Goal: Contribute content

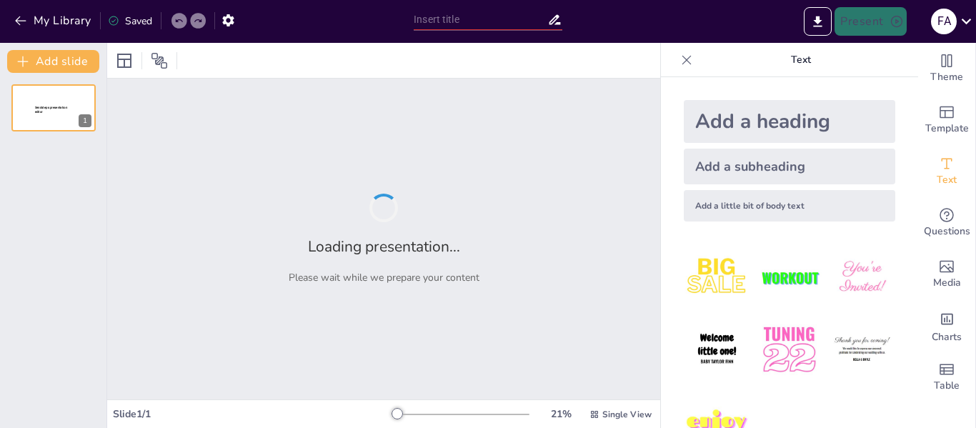
type input "Estrategias de Promoción en Marketing: Un Análisis Comparativo entre Tradiciona…"
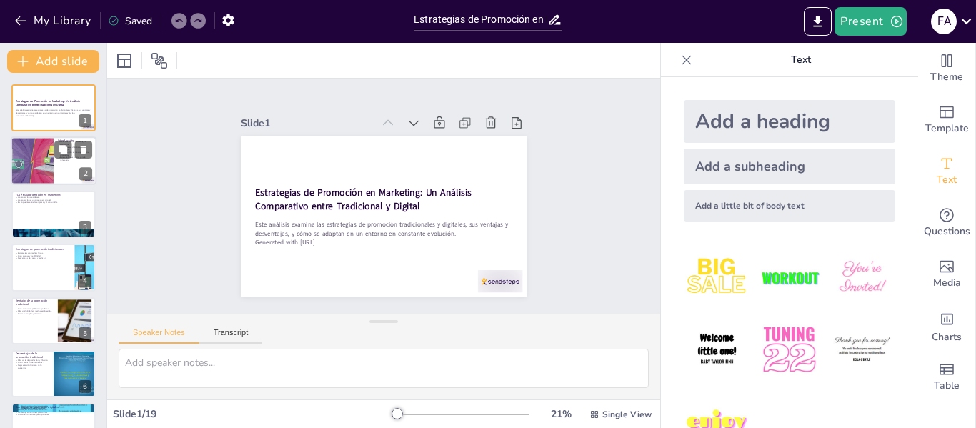
click at [60, 161] on p "Este análisis es crucial para la relevancia." at bounding box center [75, 158] width 34 height 5
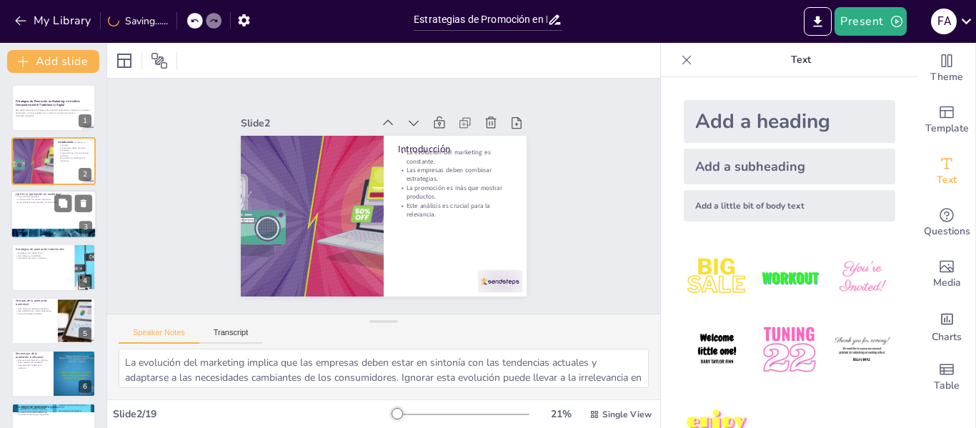
click at [61, 218] on div at bounding box center [54, 214] width 86 height 49
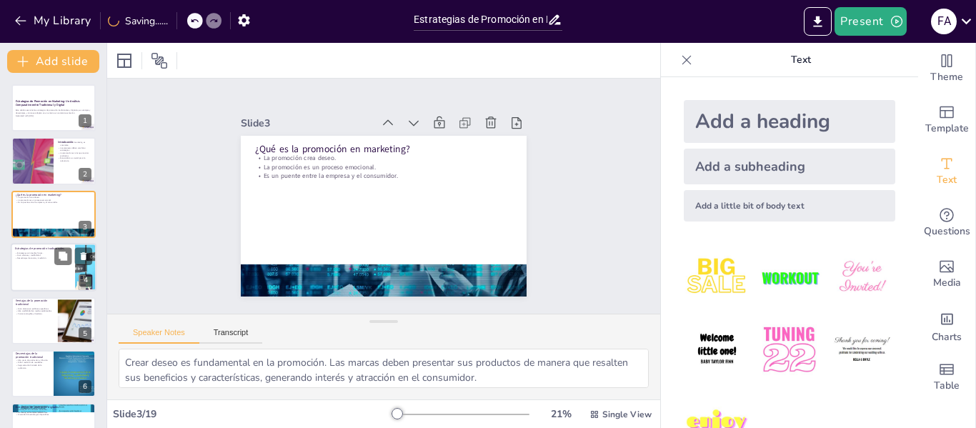
click at [46, 262] on div at bounding box center [54, 267] width 86 height 49
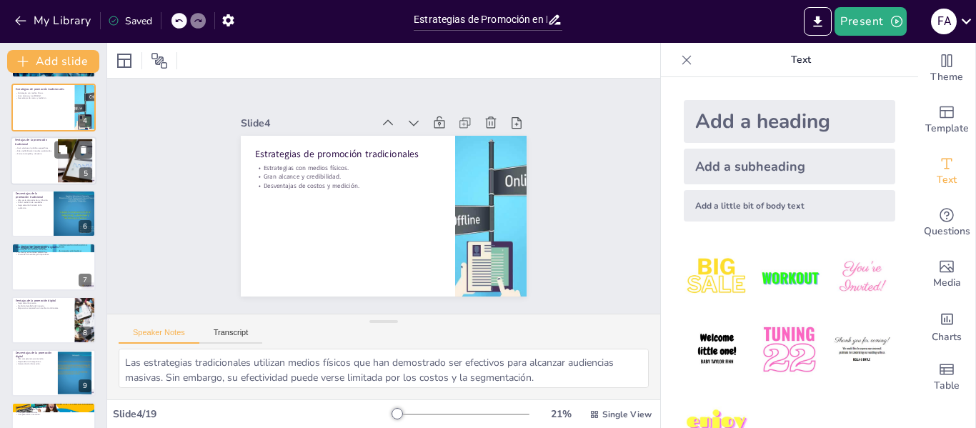
click at [51, 156] on div "Gran alcance en públicos específicos. Alta credibilidad en medios establecidos.…" at bounding box center [34, 151] width 39 height 10
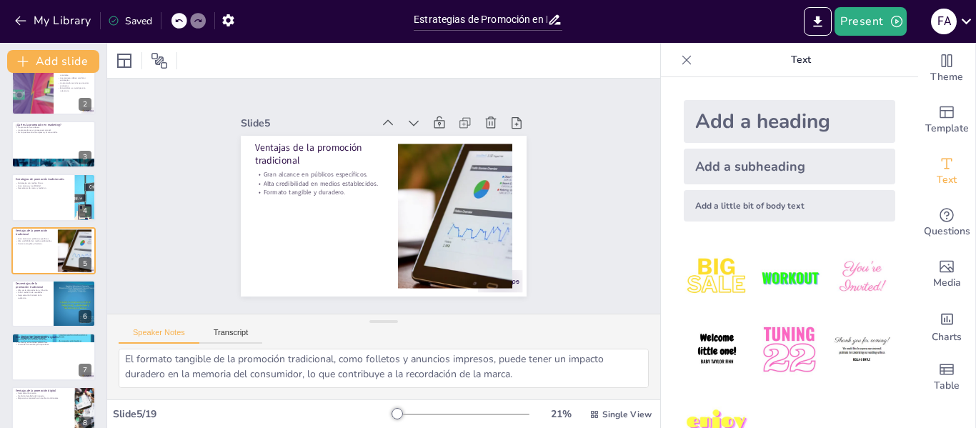
scroll to position [44, 0]
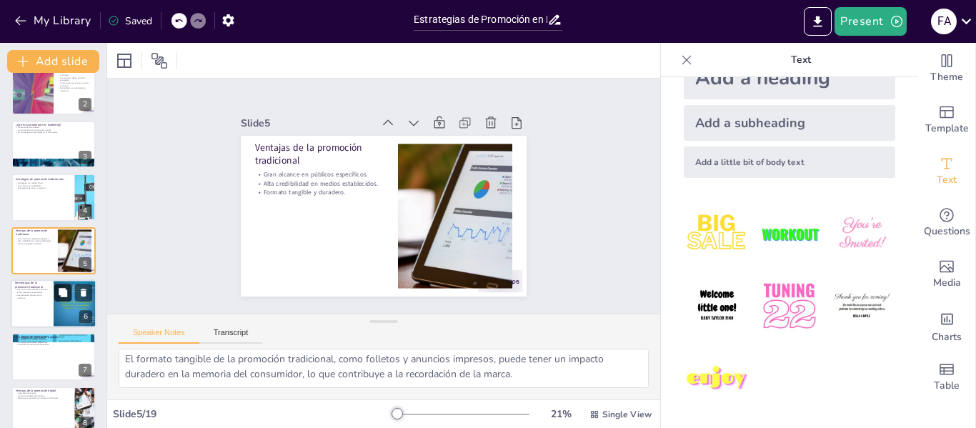
click at [64, 289] on icon at bounding box center [63, 292] width 9 height 9
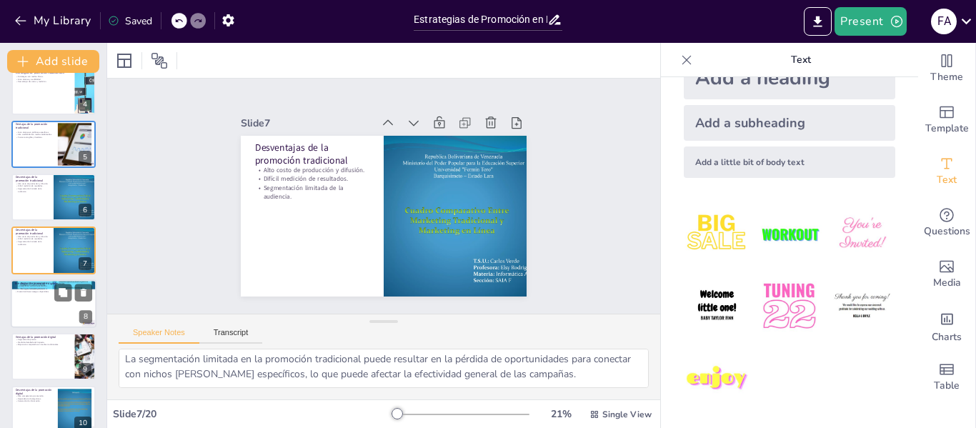
click at [45, 313] on div at bounding box center [54, 303] width 86 height 49
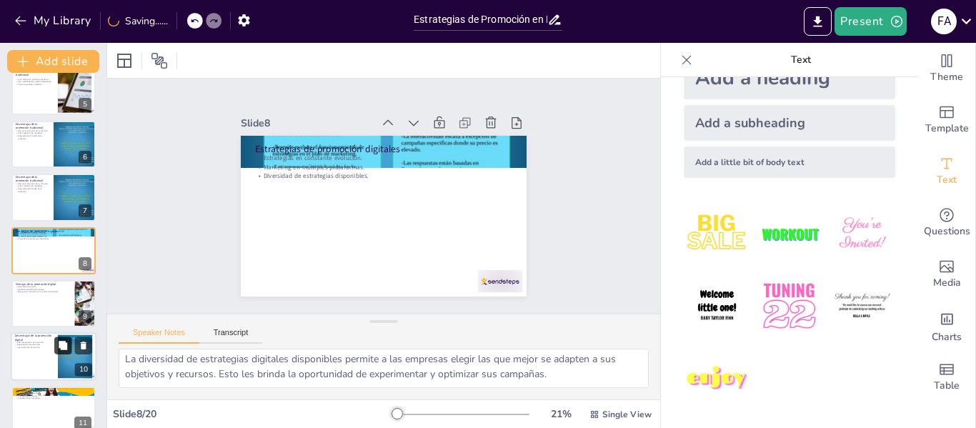
click at [56, 354] on button at bounding box center [62, 345] width 17 height 17
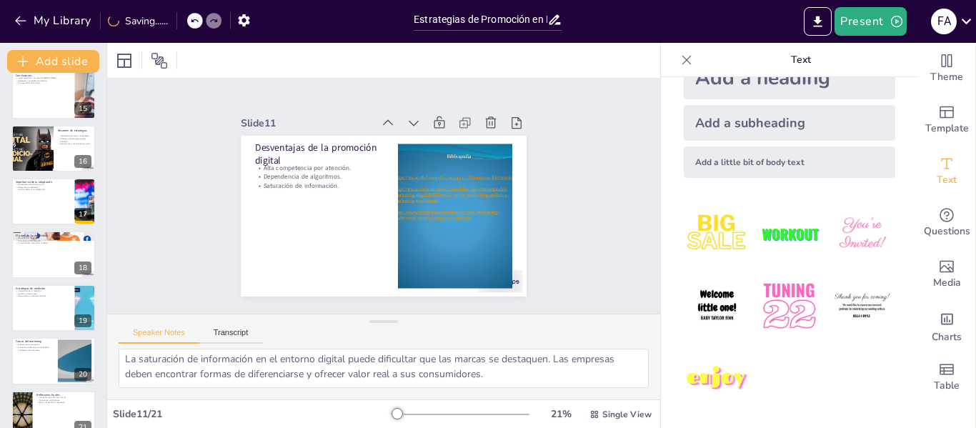
scroll to position [778, 0]
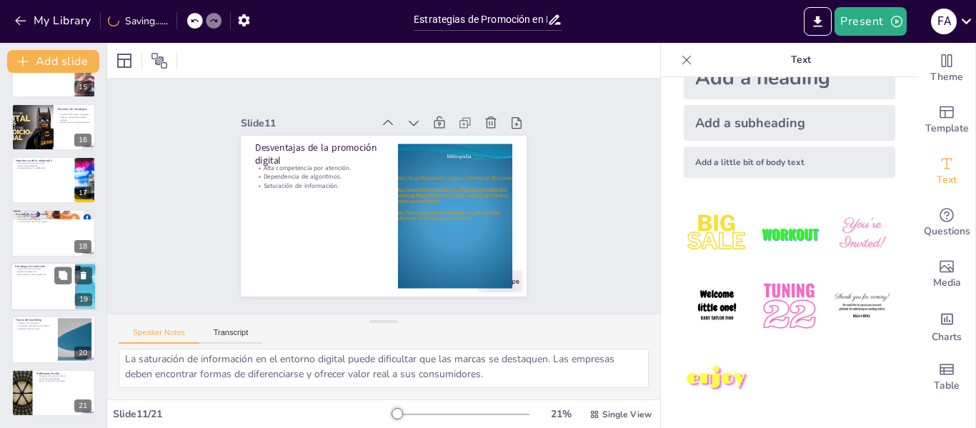
click at [48, 286] on div at bounding box center [54, 286] width 86 height 49
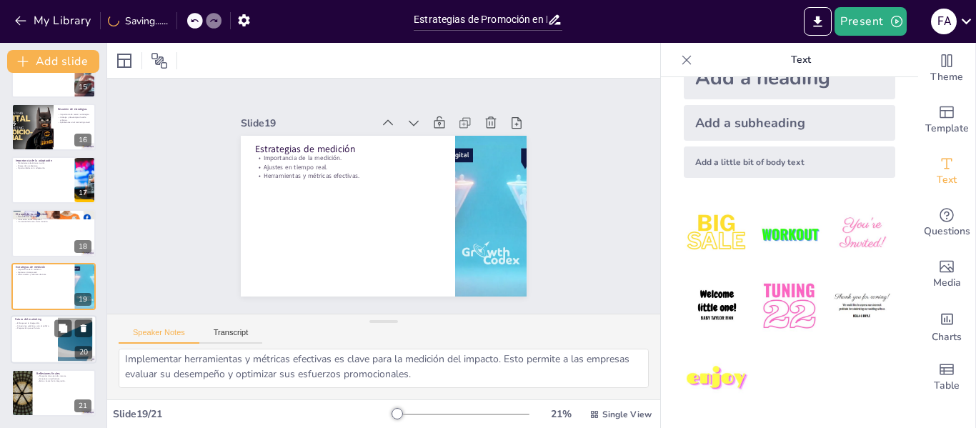
click at [40, 349] on div at bounding box center [54, 339] width 86 height 49
type textarea "El enfoque en la integración [PERSON_NAME] es fundamental para el éxito futuro …"
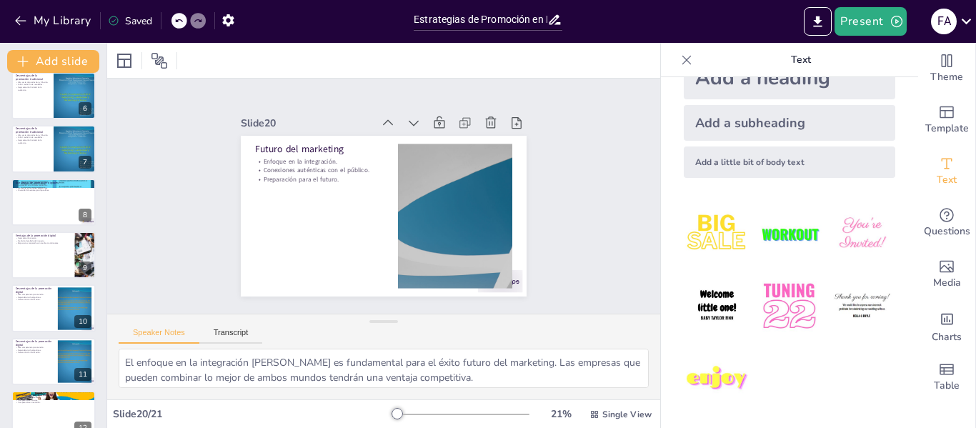
scroll to position [0, 0]
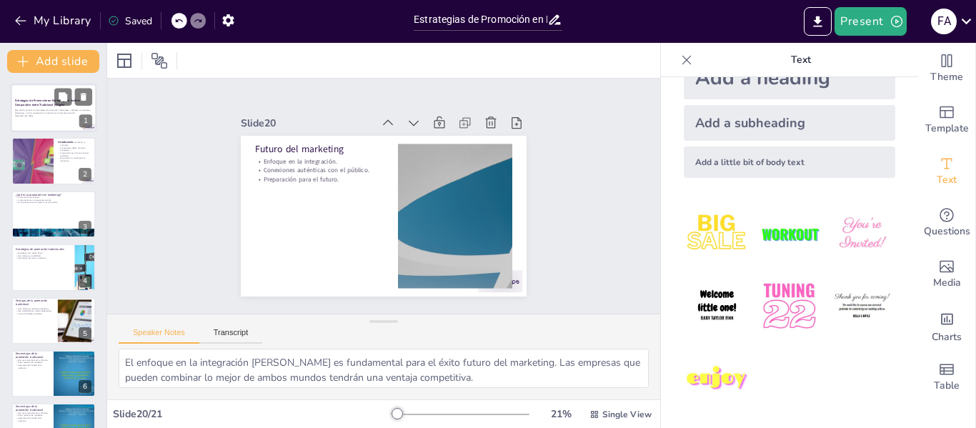
click at [44, 106] on strong "Estrategias de Promoción en Marketing: Un Análisis Comparativo entre Tradiciona…" at bounding box center [47, 103] width 65 height 8
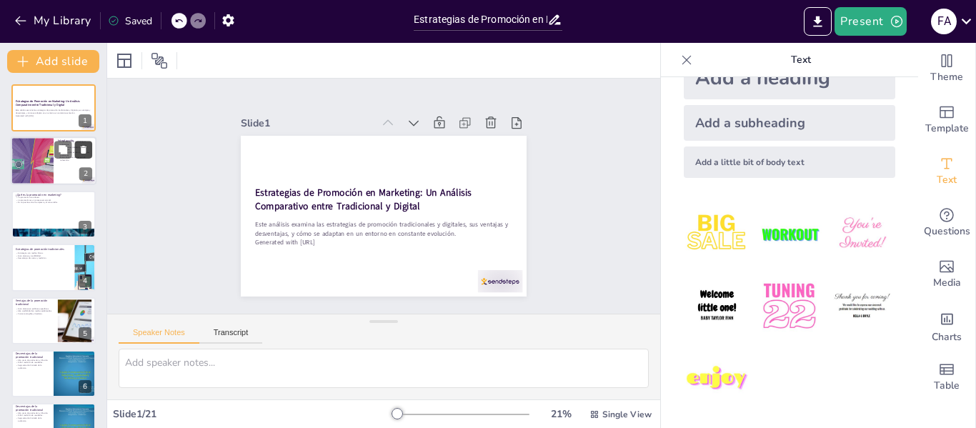
click at [77, 155] on button at bounding box center [83, 149] width 17 height 17
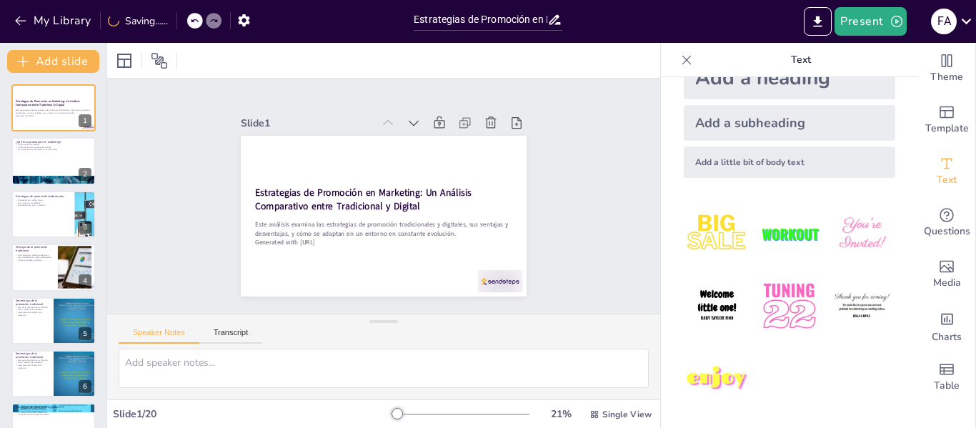
click at [192, 21] on icon at bounding box center [194, 20] width 9 height 9
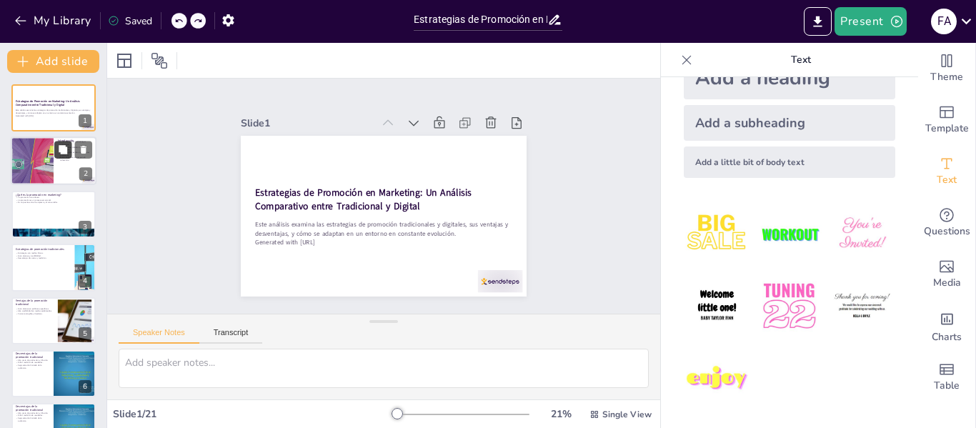
click at [66, 152] on icon at bounding box center [63, 150] width 9 height 9
type textarea "La evolución del marketing implica que las empresas deben estar en sintonía con…"
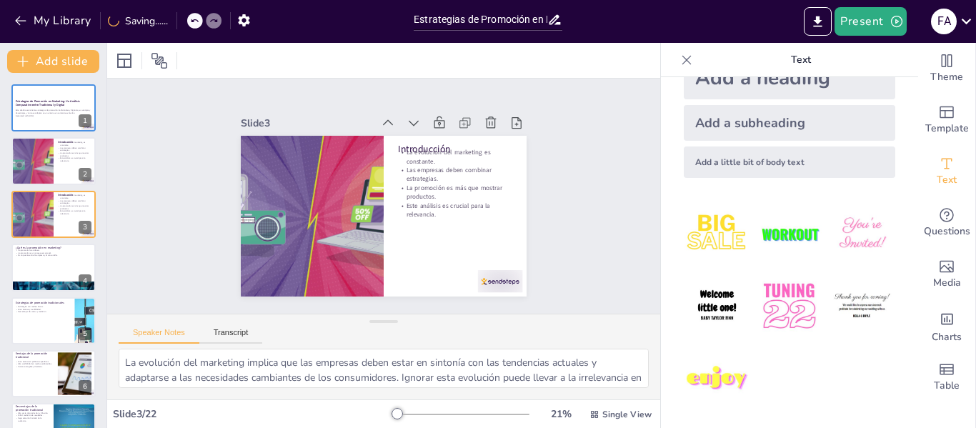
click at [197, 16] on icon at bounding box center [194, 20] width 9 height 9
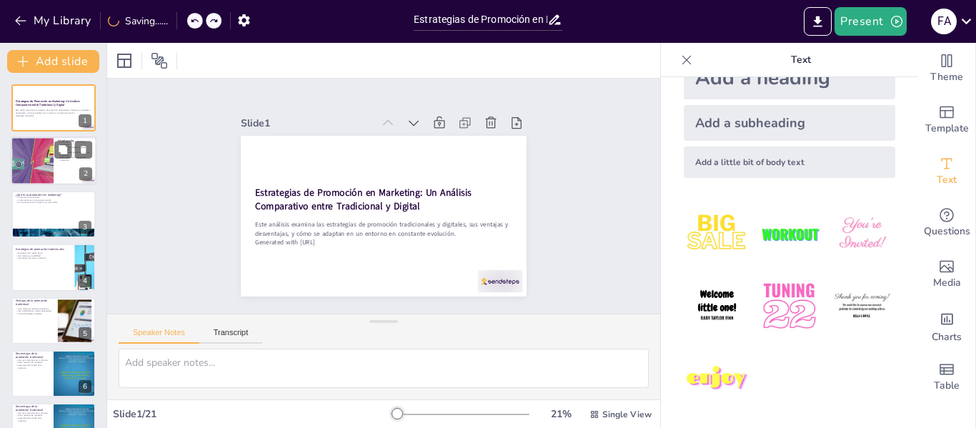
click at [37, 154] on div at bounding box center [32, 161] width 116 height 49
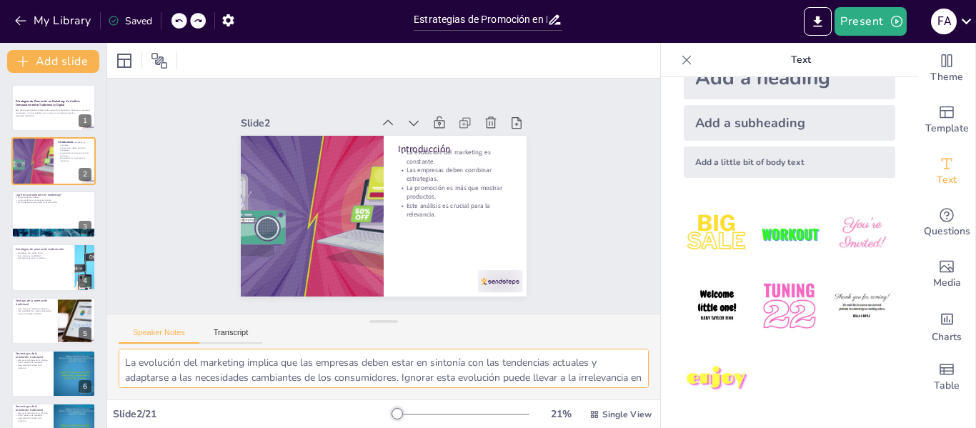
click at [327, 374] on textarea "La evolución del marketing implica que las empresas deben estar en sintonía con…" at bounding box center [384, 368] width 530 height 39
click at [28, 213] on div at bounding box center [54, 214] width 86 height 49
type textarea "Crear deseo es fundamental en la promoción. Las marcas deben presentar sus prod…"
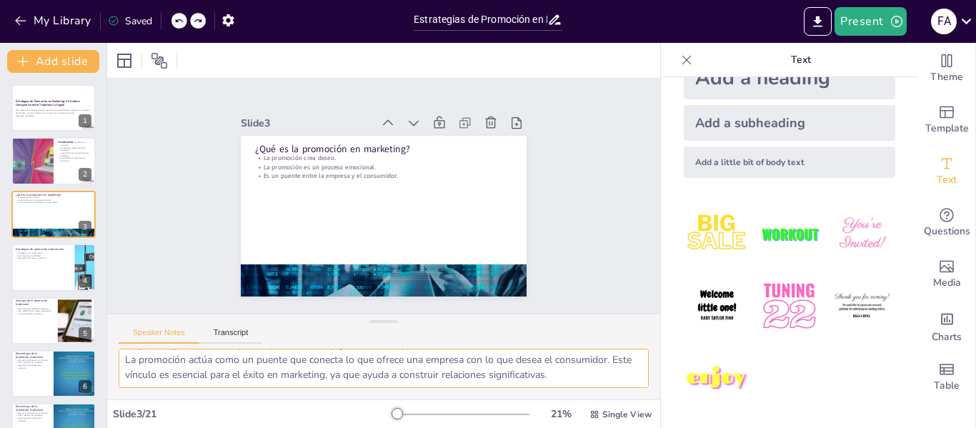
scroll to position [64, 0]
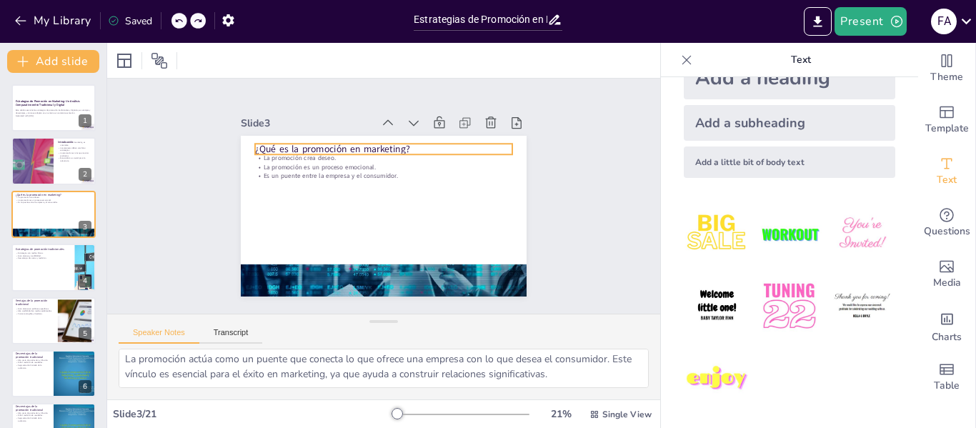
click at [379, 141] on p "¿Qué es la promoción en marketing?" at bounding box center [412, 158] width 216 height 162
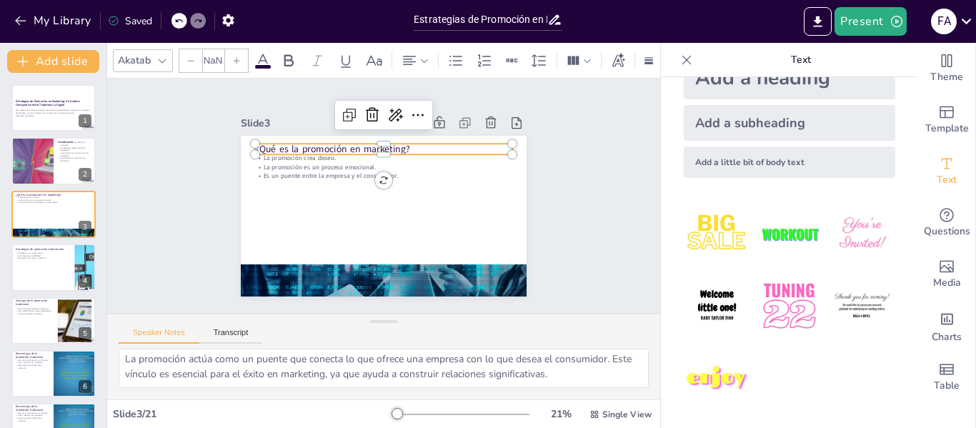
type input "48"
click at [304, 144] on p "¿Qué es la promoción en marketing?" at bounding box center [412, 158] width 216 height 162
click at [354, 144] on p "¿Qué es la promoción en marketing?" at bounding box center [424, 172] width 140 height 229
click at [315, 144] on p "¿Qué es la promoción en marketing?" at bounding box center [415, 161] width 200 height 182
click at [293, 144] on p "¿Qué es la promoción en marketing?" at bounding box center [406, 155] width 229 height 140
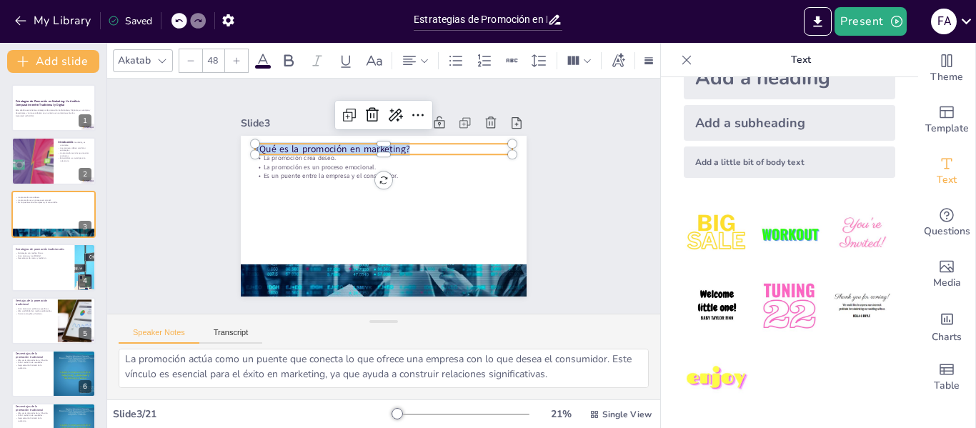
copy p "¿Qué es la promoción en marketing?"
drag, startPoint x: 126, startPoint y: 359, endPoint x: 587, endPoint y: 408, distance: 464.2
click at [587, 408] on div "Akatab 48 Slide 1 Estrategias de Promoción en Marketing: Un Análisis Comparativ…" at bounding box center [383, 235] width 553 height 385
click at [32, 264] on div at bounding box center [54, 267] width 86 height 49
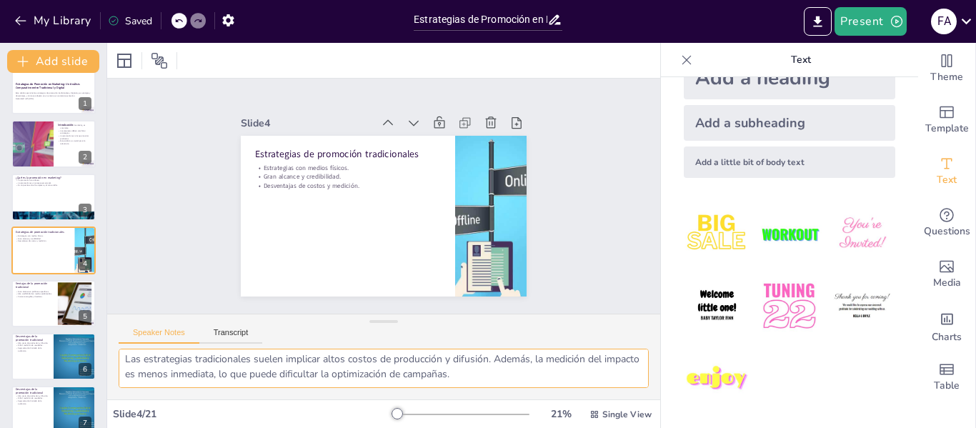
drag, startPoint x: 124, startPoint y: 365, endPoint x: 584, endPoint y: 431, distance: 464.1
click at [584, 427] on html "My Library Saved Estrategias de Promoción en Marketing: Un Análisis Comparativo…" at bounding box center [488, 214] width 976 height 428
click at [39, 297] on p "Formato tangible y duradero." at bounding box center [34, 296] width 39 height 3
type textarea "El gran alcance de la promoción tradicional es una ventaja clave, especialmente…"
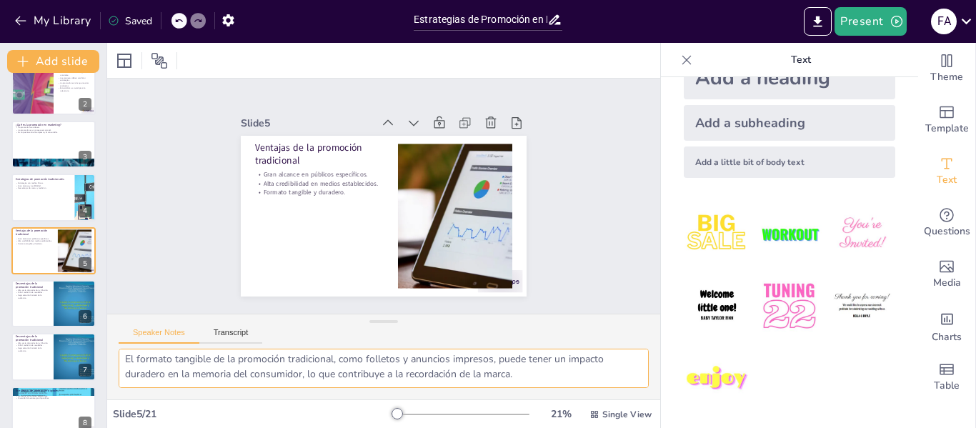
scroll to position [0, 0]
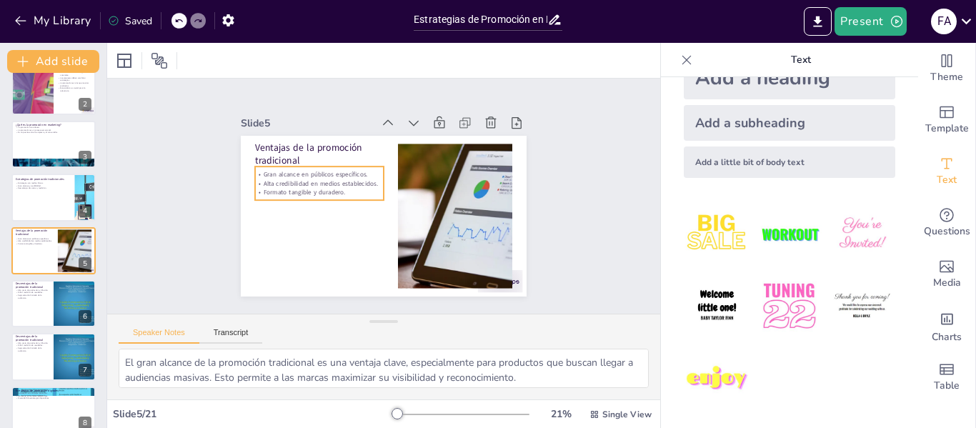
click at [321, 173] on p "Gran alcance en públicos específicos." at bounding box center [329, 155] width 125 height 48
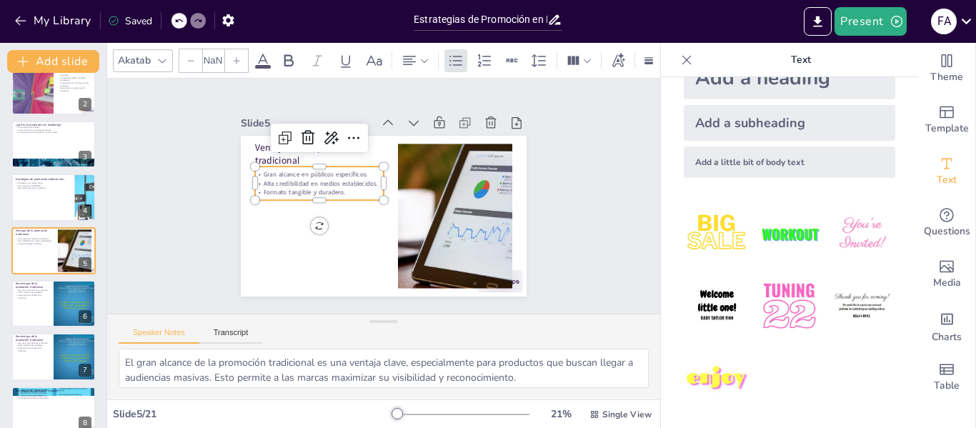
type input "32"
click at [57, 287] on button at bounding box center [62, 292] width 17 height 17
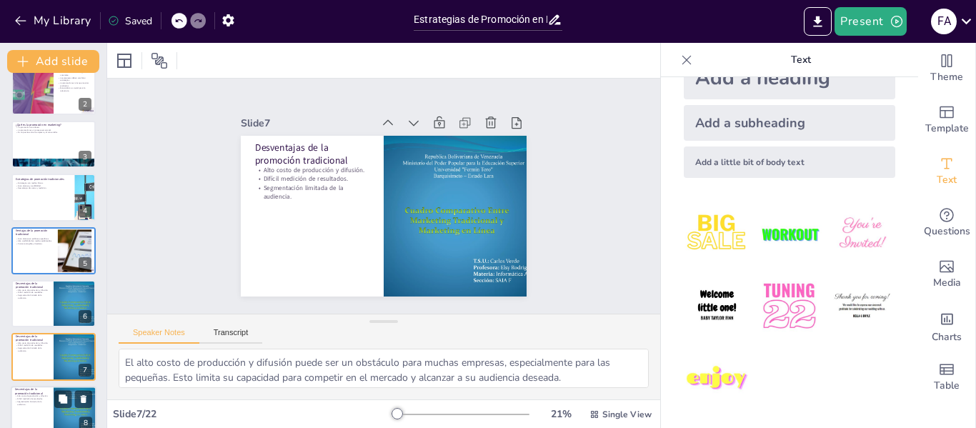
scroll to position [176, 0]
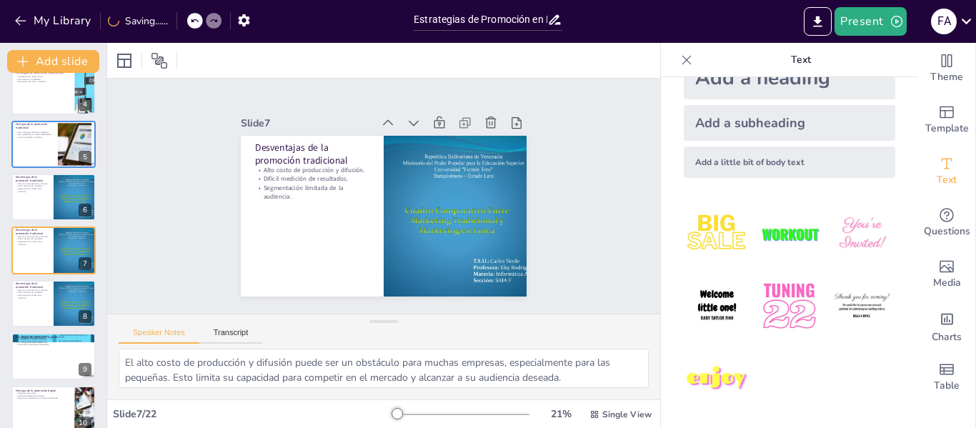
click at [182, 18] on div "My Library Saving......" at bounding box center [128, 20] width 257 height 26
click at [192, 20] on icon at bounding box center [194, 20] width 9 height 9
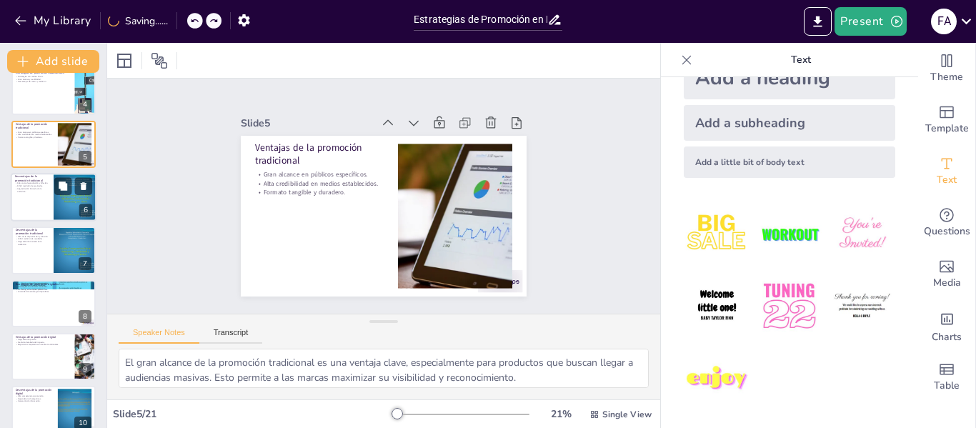
click at [23, 187] on p "Segmentación limitada de la audiencia." at bounding box center [32, 189] width 34 height 5
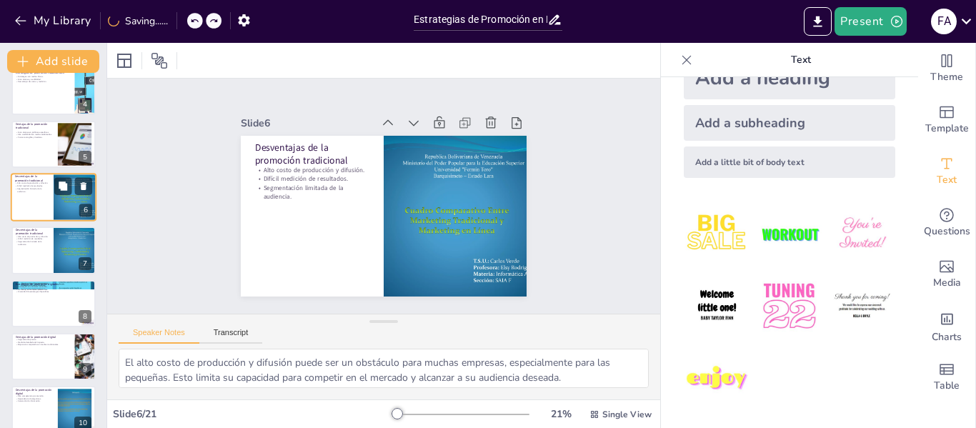
scroll to position [124, 0]
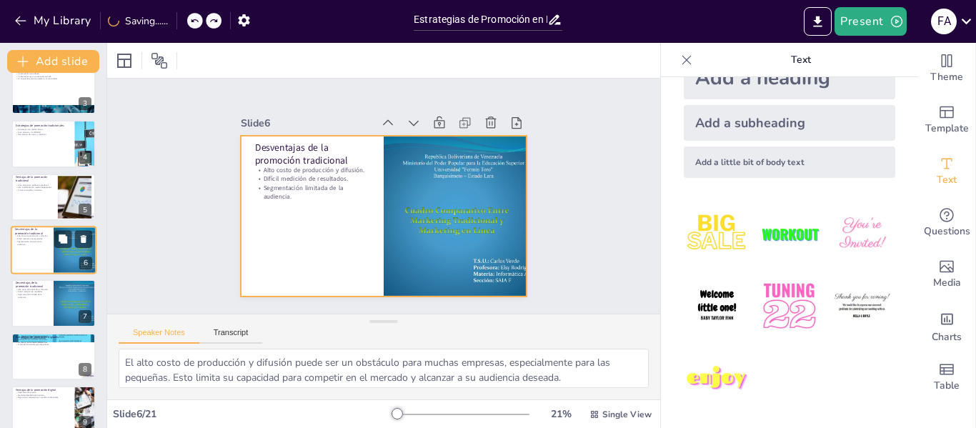
click at [44, 250] on div at bounding box center [54, 250] width 86 height 49
click at [36, 258] on div at bounding box center [54, 250] width 86 height 49
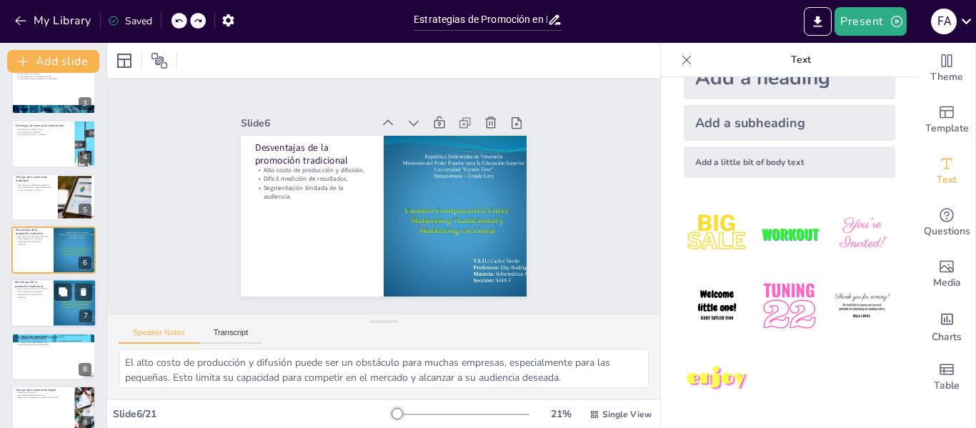
click at [34, 300] on div at bounding box center [54, 303] width 86 height 49
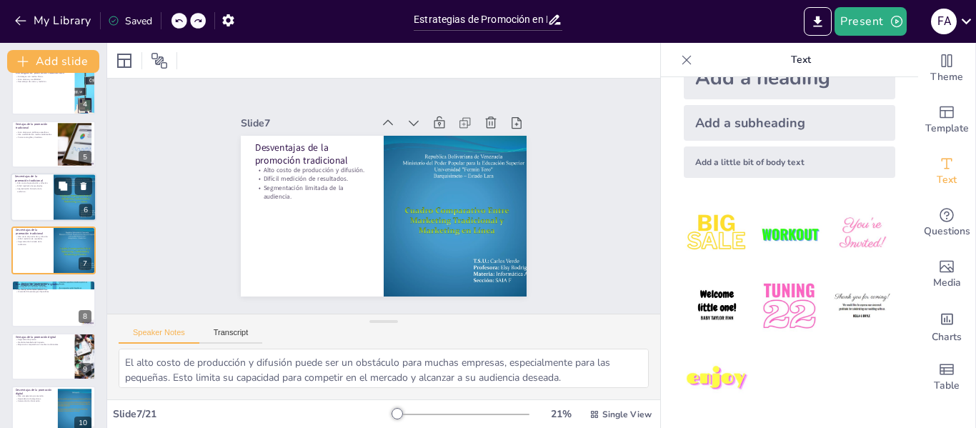
click at [31, 200] on div at bounding box center [54, 197] width 86 height 49
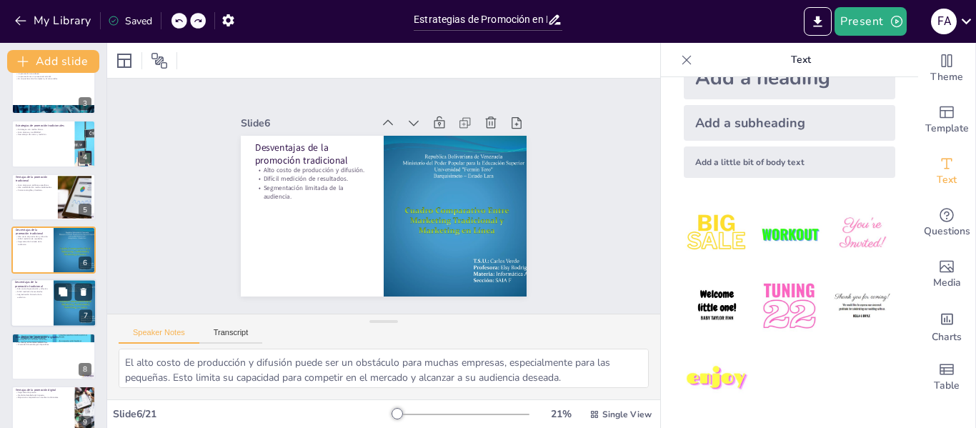
click at [41, 308] on div at bounding box center [54, 303] width 86 height 49
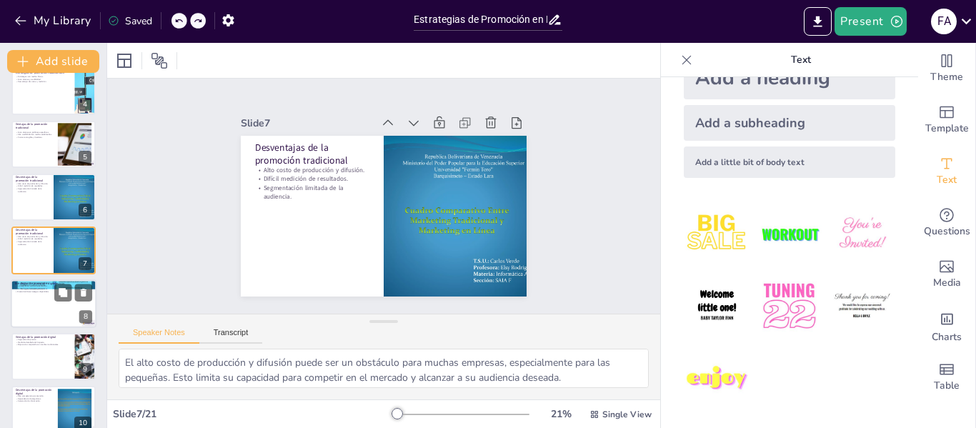
scroll to position [248, 0]
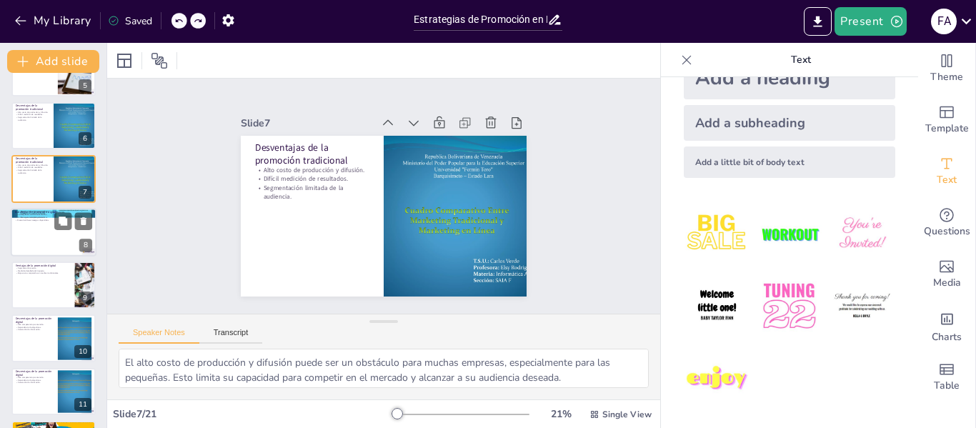
click at [37, 230] on div at bounding box center [54, 232] width 86 height 49
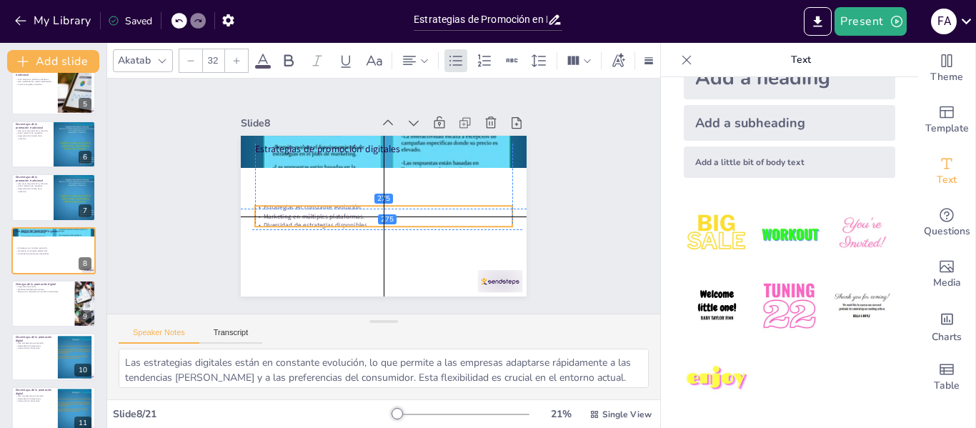
drag, startPoint x: 327, startPoint y: 165, endPoint x: 324, endPoint y: 212, distance: 46.5
click at [324, 212] on p "Marketing en múltiples plataformas." at bounding box center [372, 212] width 214 height 159
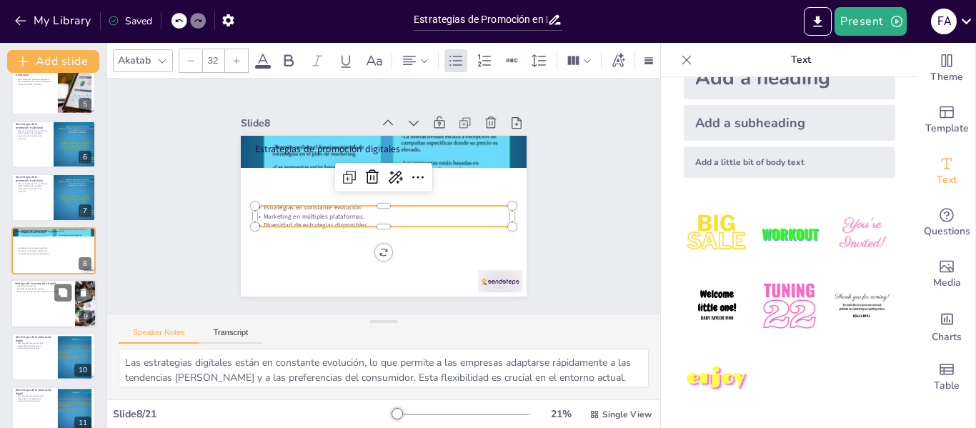
click at [35, 299] on div at bounding box center [54, 303] width 86 height 49
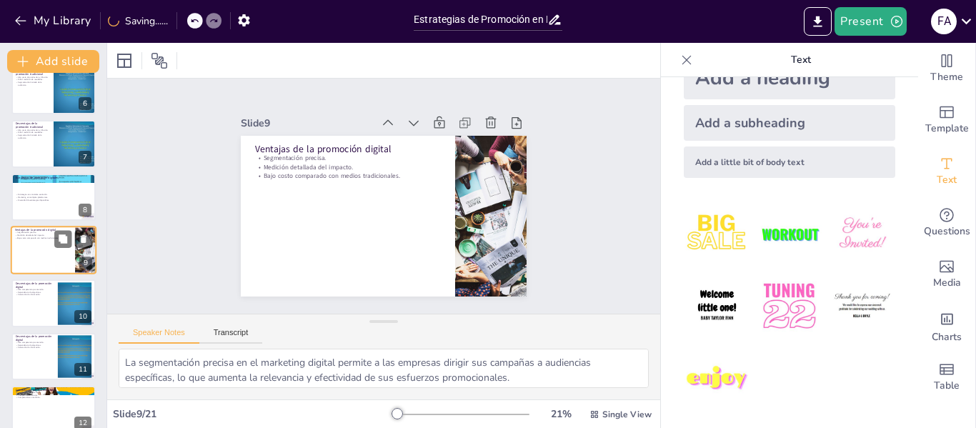
scroll to position [354, 0]
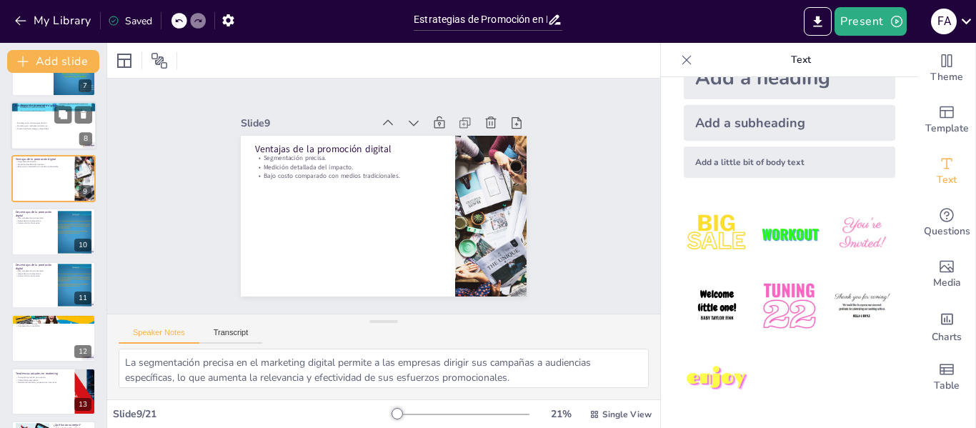
click at [28, 134] on div at bounding box center [54, 125] width 86 height 49
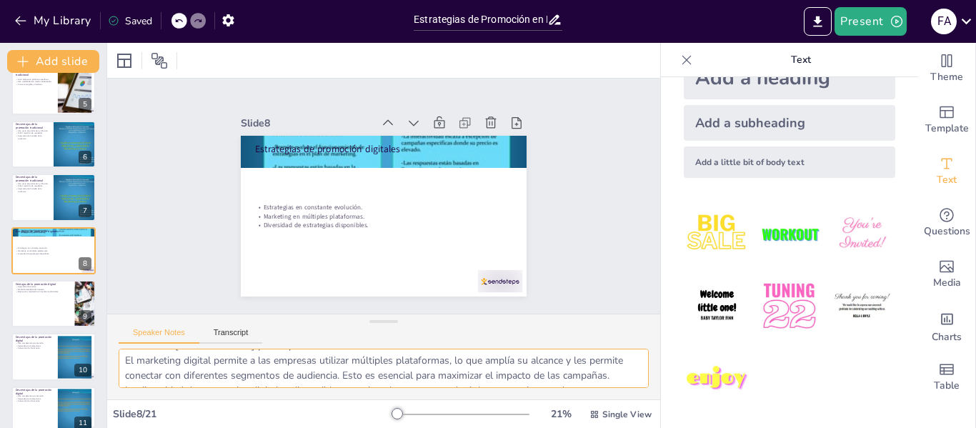
scroll to position [94, 0]
drag, startPoint x: 124, startPoint y: 362, endPoint x: 599, endPoint y: 395, distance: 476.4
click at [599, 395] on div "Las estrategias digitales están en constante evolución, lo que permite a las em…" at bounding box center [383, 374] width 553 height 51
click at [36, 309] on div at bounding box center [54, 303] width 86 height 49
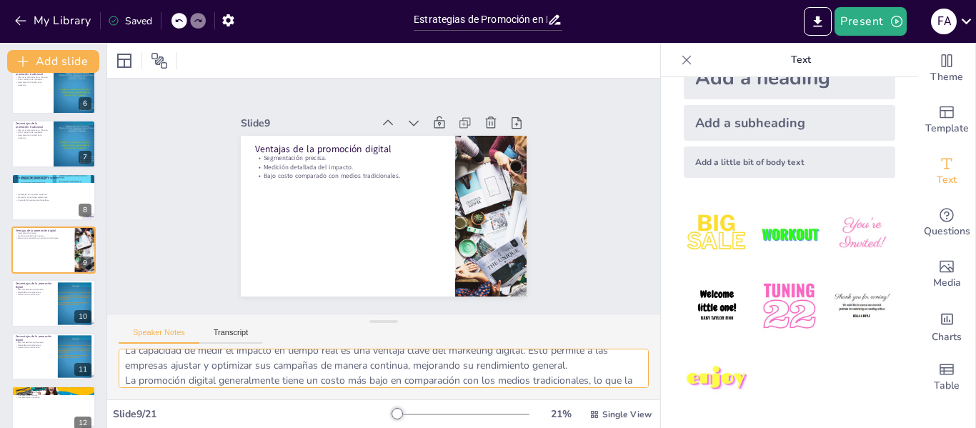
scroll to position [79, 0]
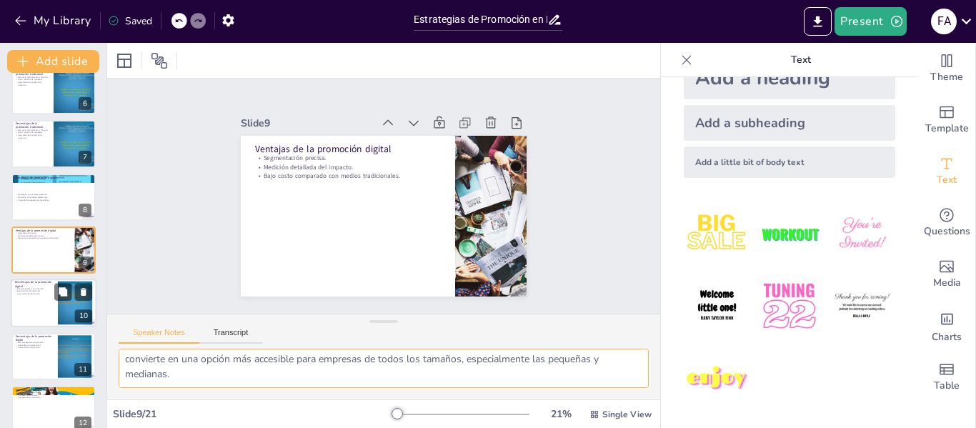
click at [21, 293] on p "Saturación de información." at bounding box center [34, 294] width 39 height 3
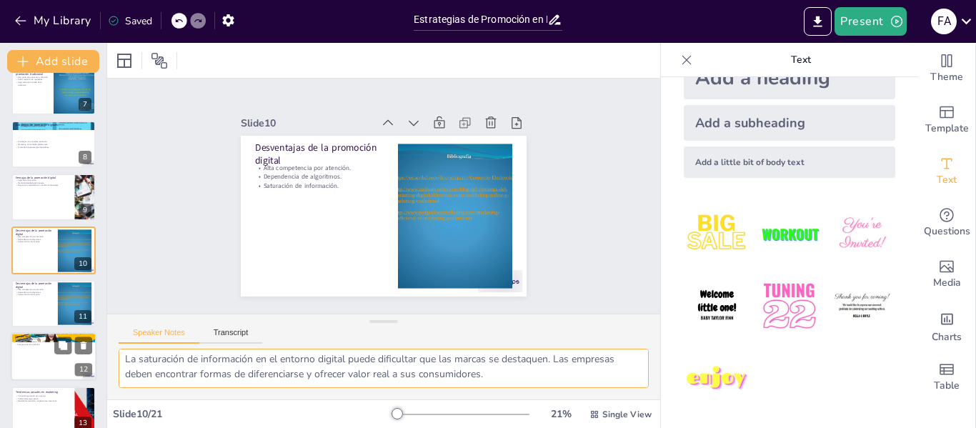
click at [25, 355] on div at bounding box center [54, 356] width 86 height 49
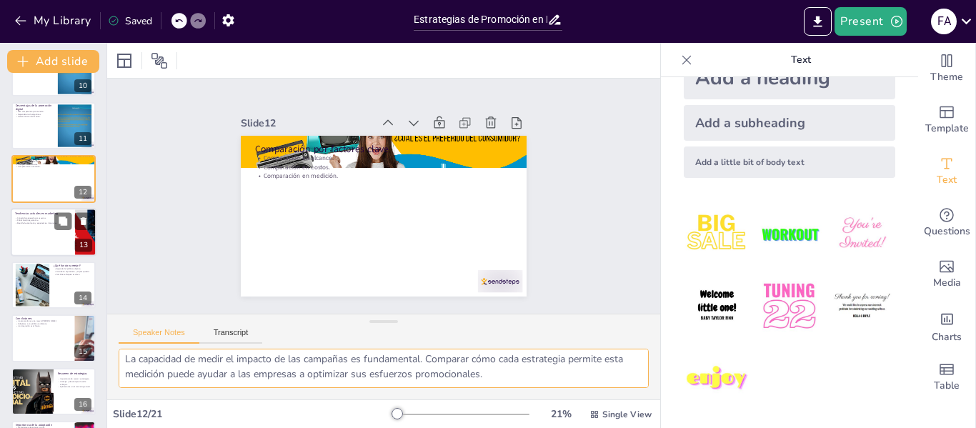
click at [20, 234] on div at bounding box center [54, 232] width 86 height 49
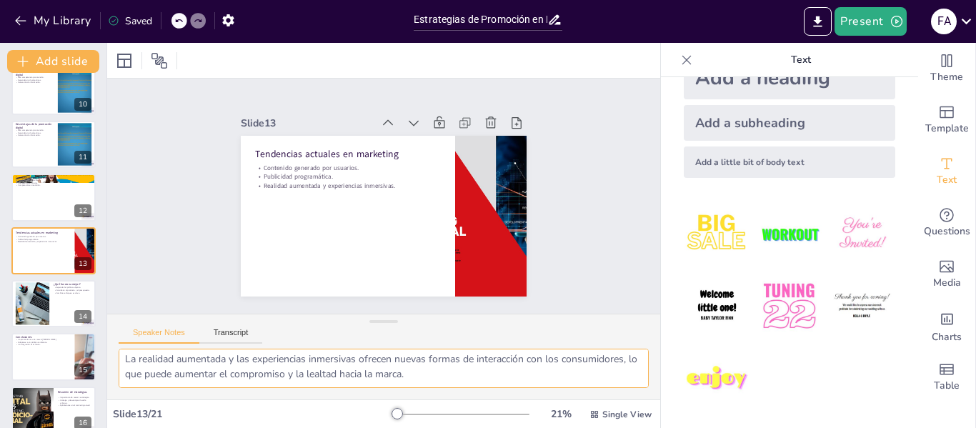
scroll to position [0, 0]
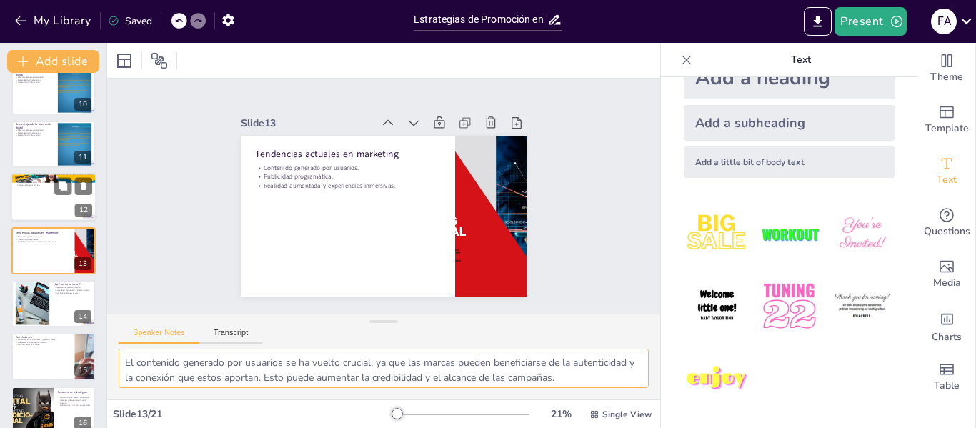
drag, startPoint x: 546, startPoint y: 379, endPoint x: 92, endPoint y: 218, distance: 481.4
click at [92, 218] on div "Document fonts Akatab Recently used Mulish Popular fonts Lato Montserrat Open S…" at bounding box center [488, 235] width 976 height 385
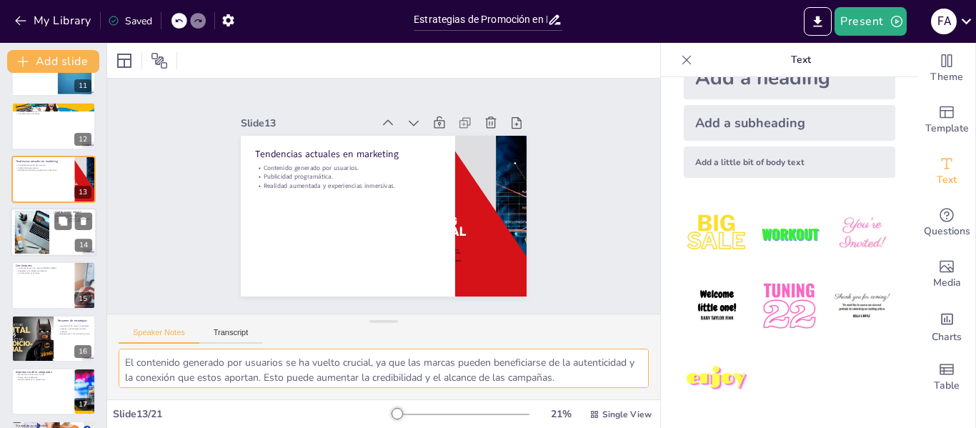
click at [31, 242] on div at bounding box center [32, 233] width 77 height 44
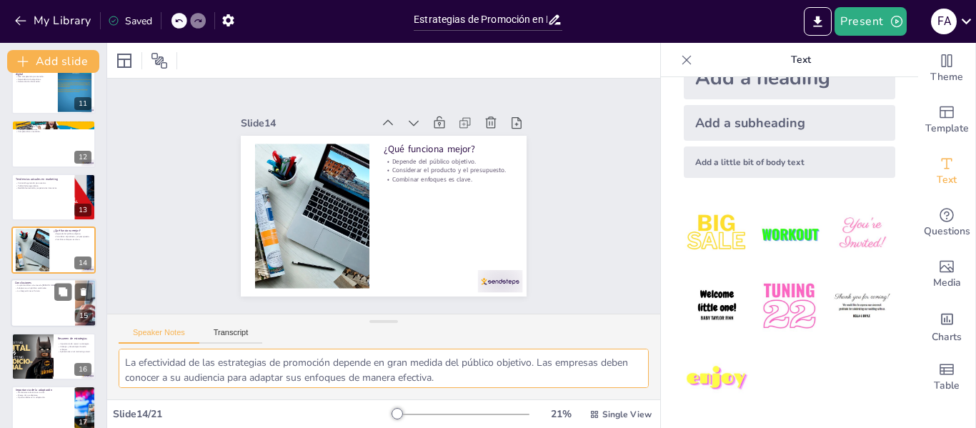
click at [27, 309] on div at bounding box center [54, 303] width 86 height 49
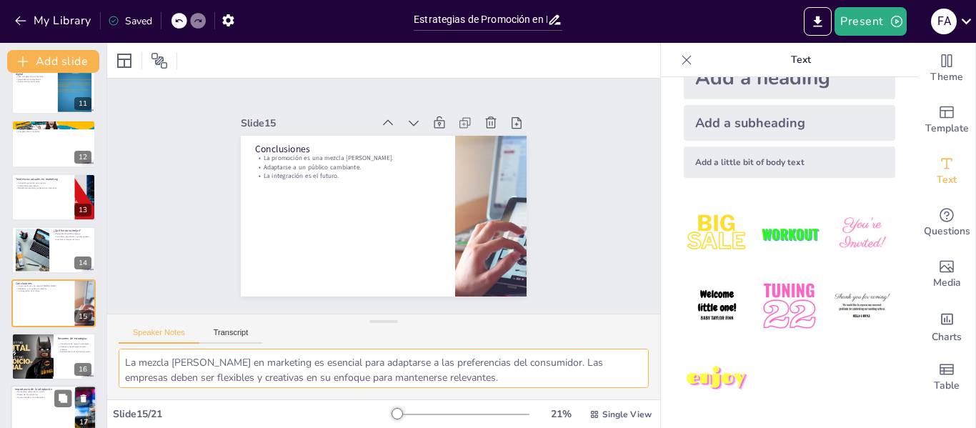
scroll to position [602, 0]
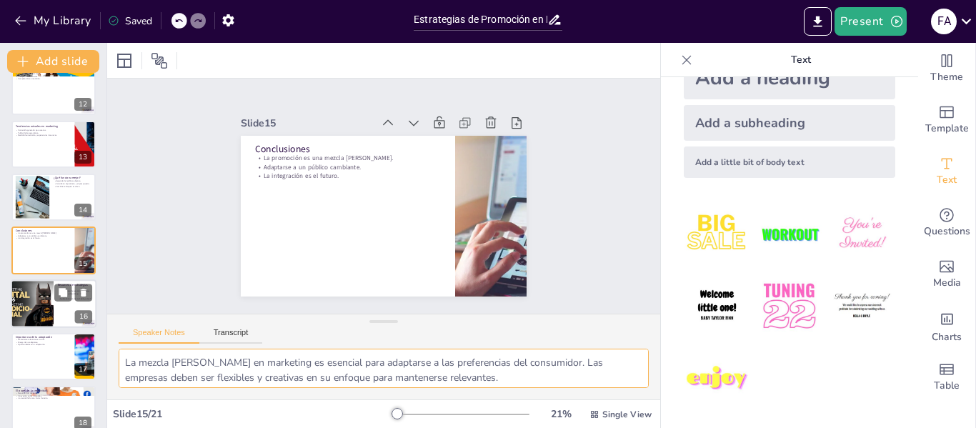
click at [41, 306] on div at bounding box center [32, 303] width 86 height 49
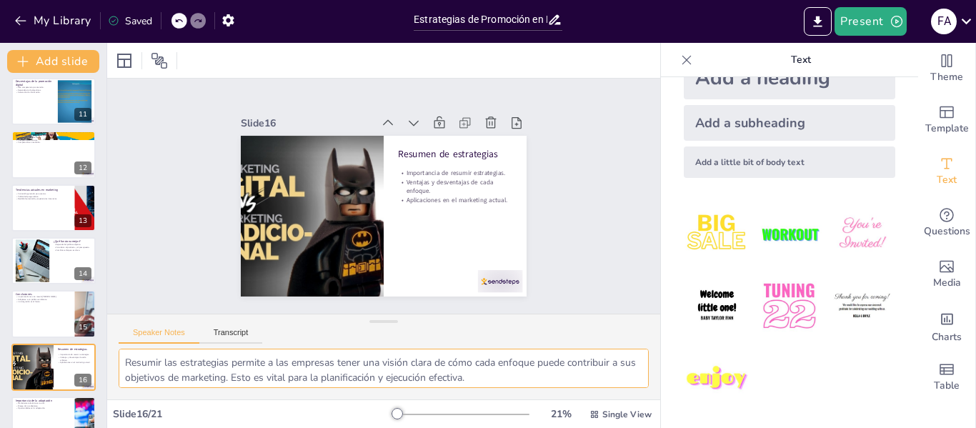
scroll to position [512, 0]
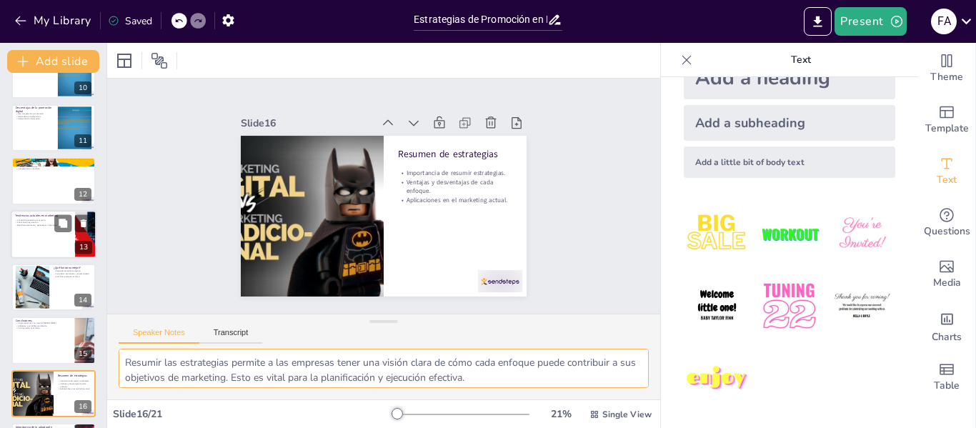
click at [43, 234] on div at bounding box center [54, 234] width 86 height 49
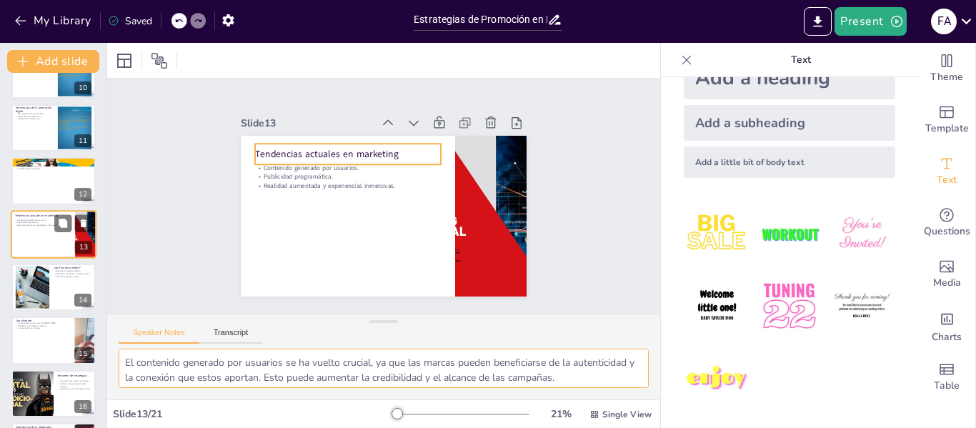
scroll to position [495, 0]
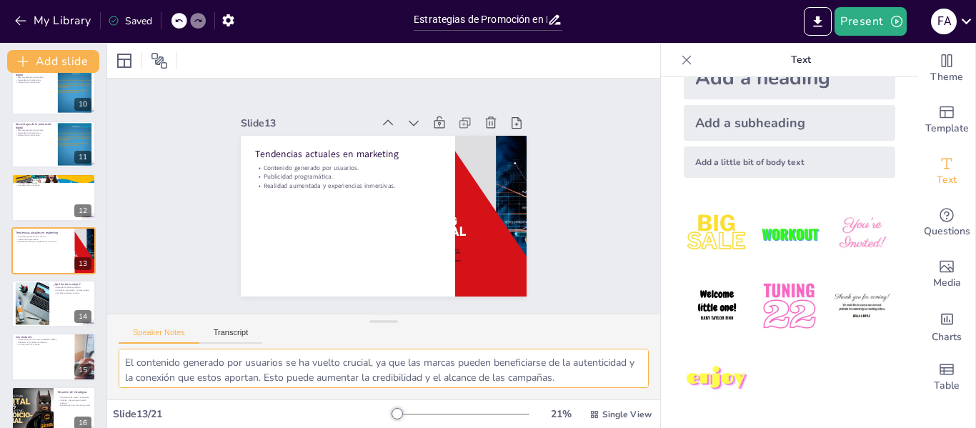
click at [46, 141] on div at bounding box center [53, 144] width 84 height 47
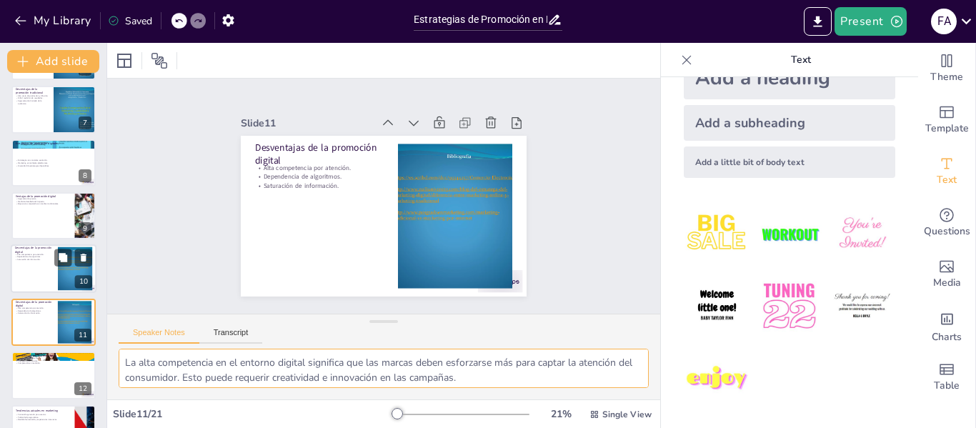
click at [27, 263] on div at bounding box center [54, 269] width 86 height 49
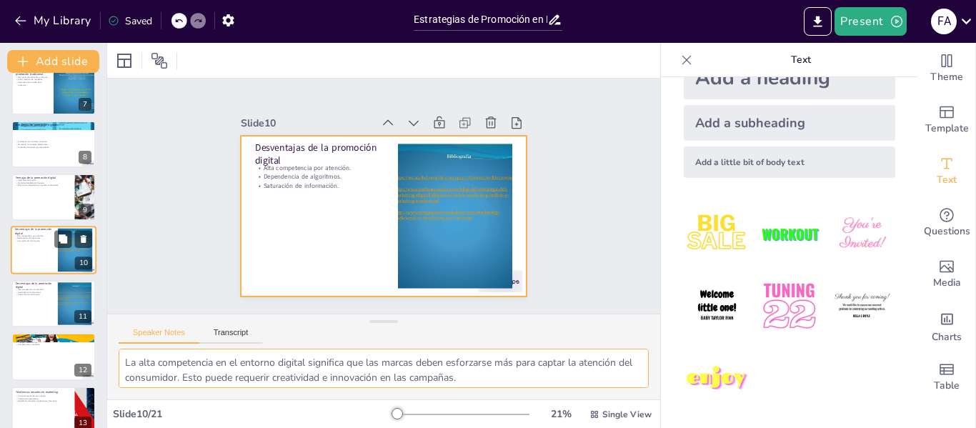
click at [34, 257] on div at bounding box center [54, 251] width 86 height 49
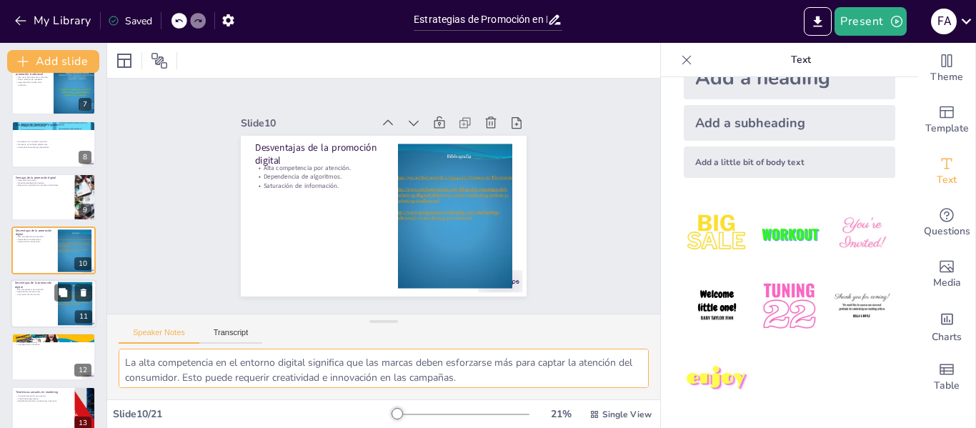
click at [35, 298] on div at bounding box center [54, 303] width 86 height 49
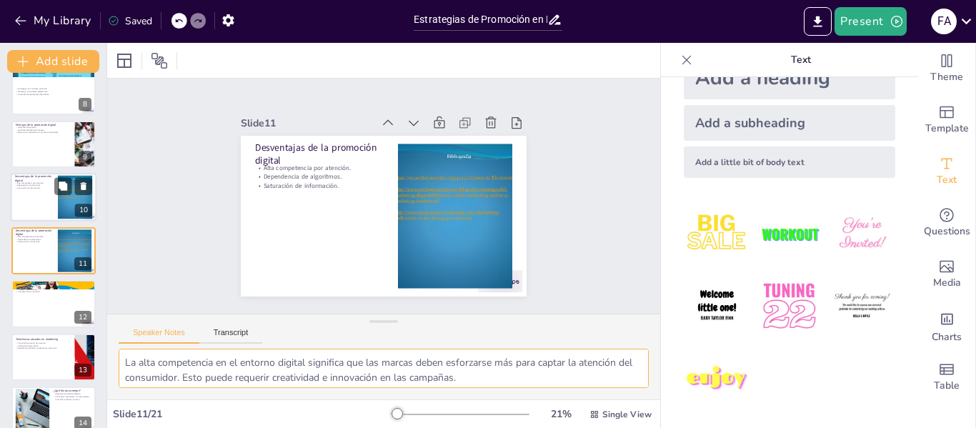
click at [46, 202] on div at bounding box center [54, 198] width 86 height 49
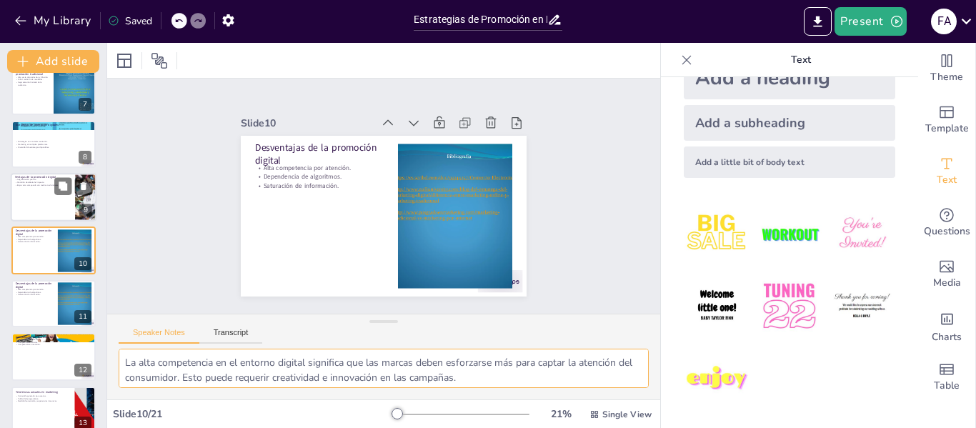
click at [42, 190] on div at bounding box center [54, 197] width 86 height 49
type textarea "La segmentación precisa en el marketing digital permite a las empresas dirigir …"
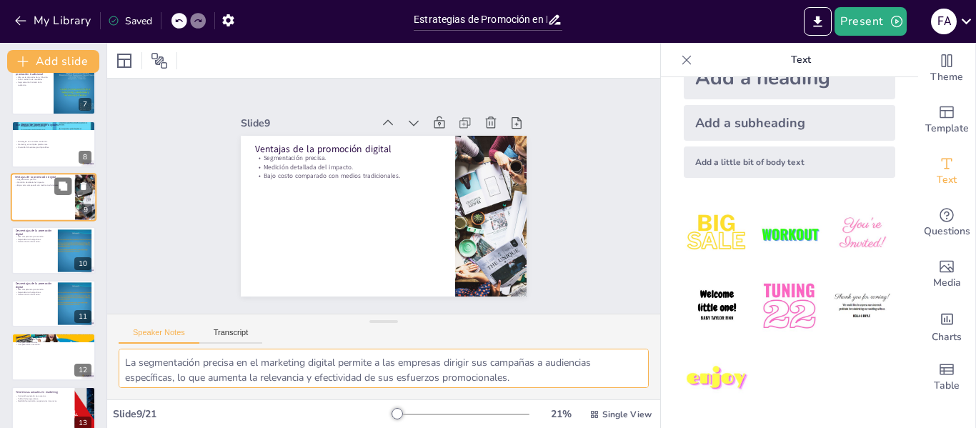
scroll to position [283, 0]
